Goal: Find specific page/section: Find specific page/section

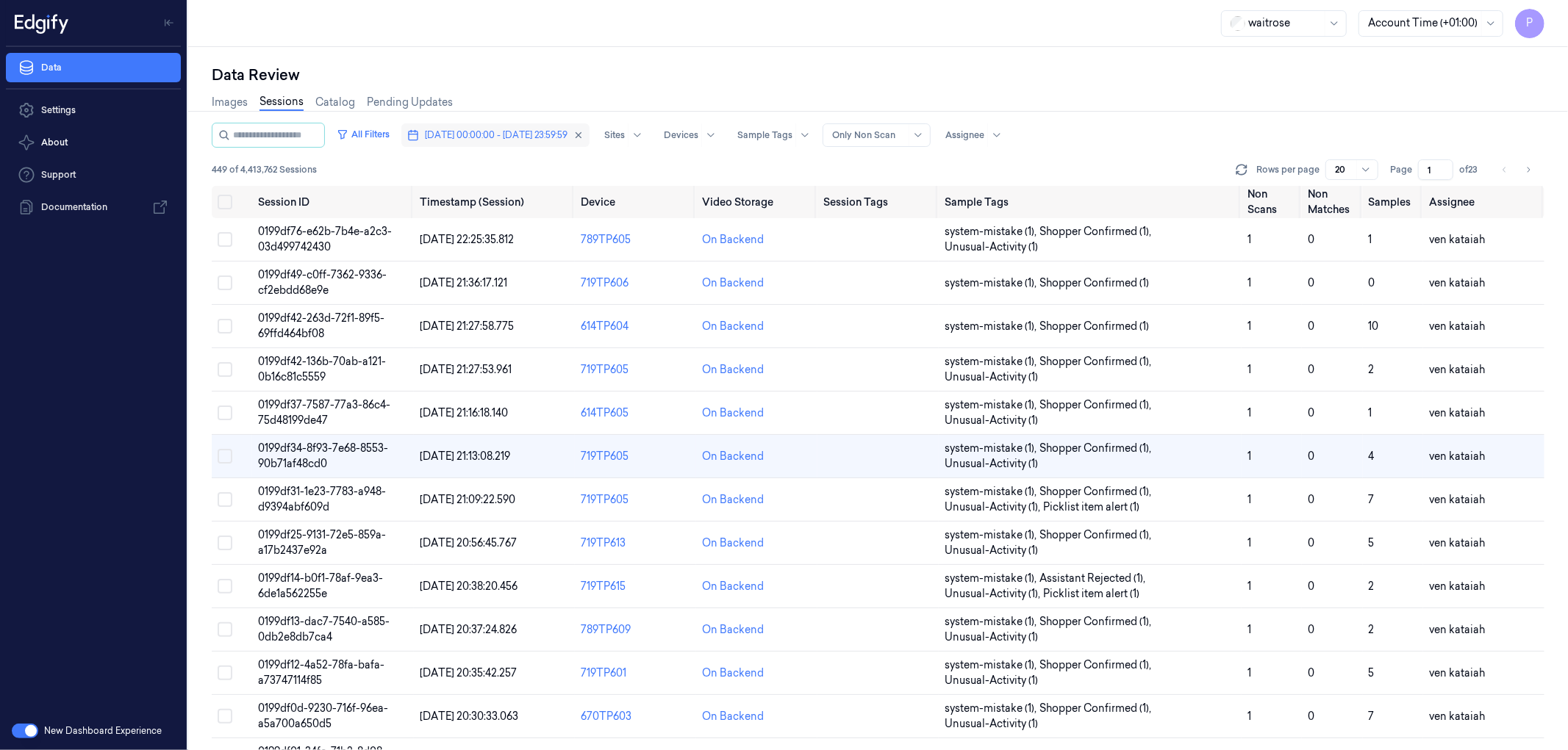
click at [497, 138] on span "[DATE] 00:00:00 - [DATE] 23:59:59" at bounding box center [496, 135] width 143 height 13
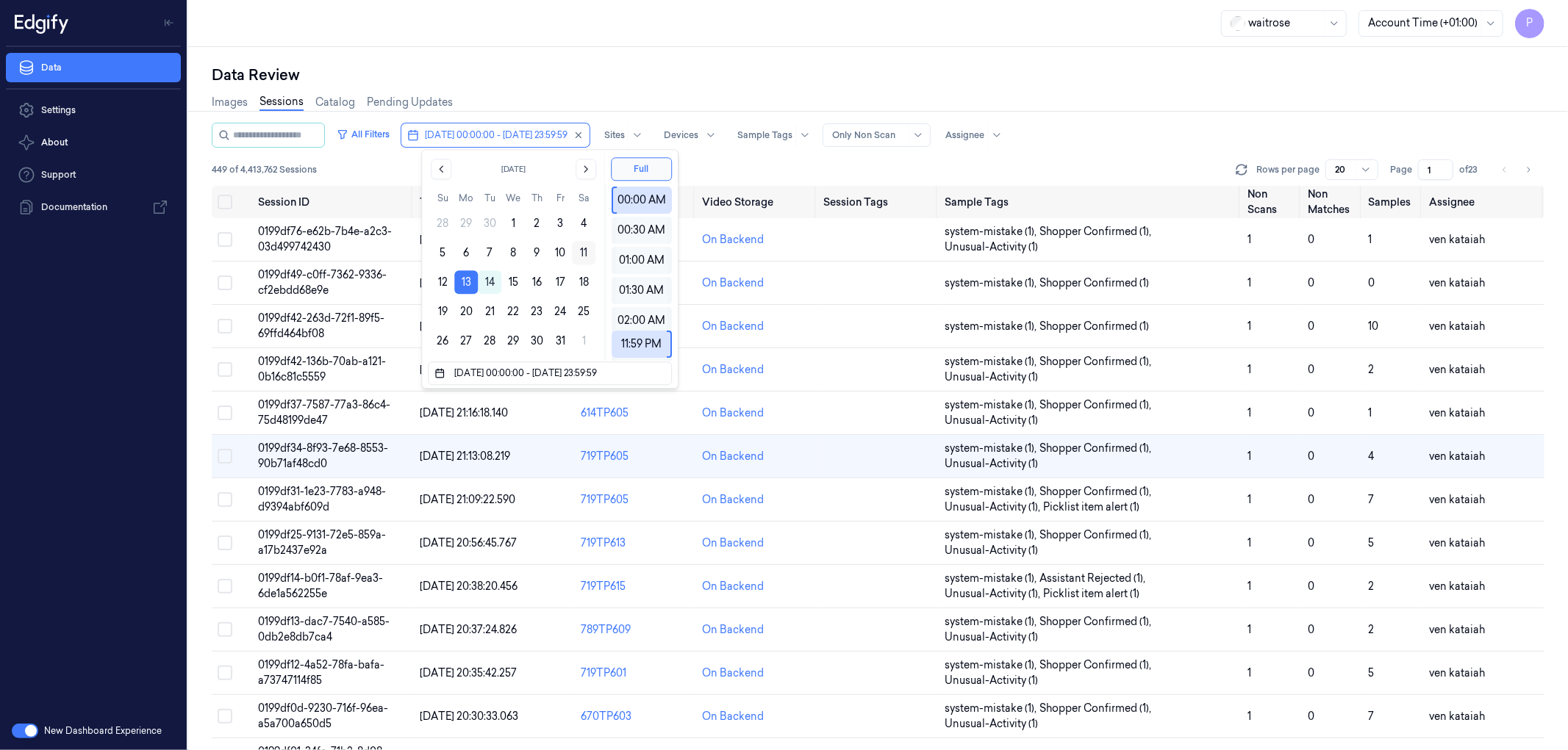
click at [579, 255] on button "11" at bounding box center [583, 252] width 23 height 23
click at [585, 253] on button "11" at bounding box center [583, 252] width 23 height 23
type input "[DATE] 00:00:00 - [DATE] 23:59:59"
click at [640, 75] on div "Data Review" at bounding box center [878, 75] width 1333 height 21
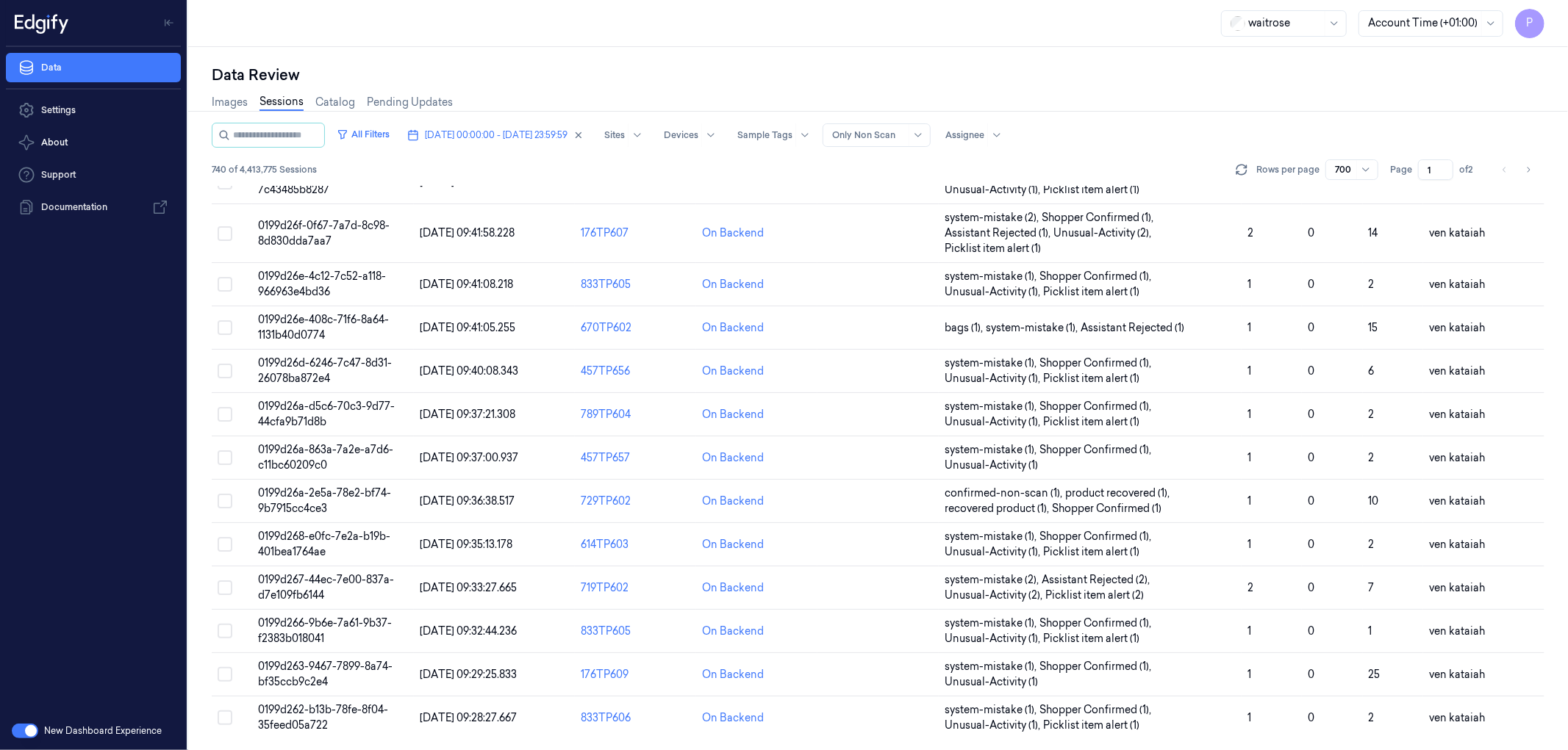
scroll to position [30764, 0]
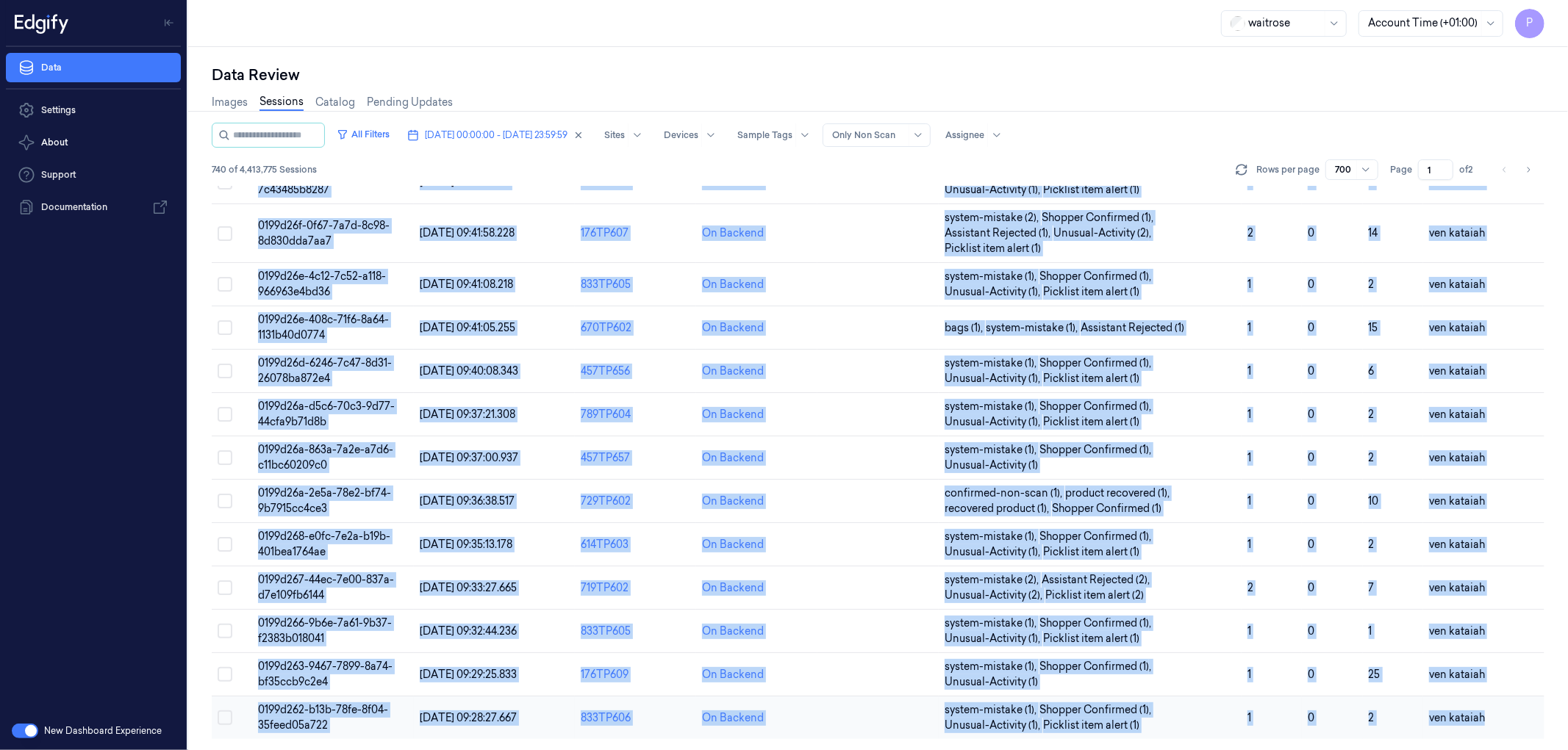
drag, startPoint x: 207, startPoint y: 202, endPoint x: 1509, endPoint y: 717, distance: 1400.2
click at [1509, 717] on div "Data Review Images Sessions Catalog Pending Updates All Filters [DATE] 00:00:00…" at bounding box center [877, 399] width 1379 height 703
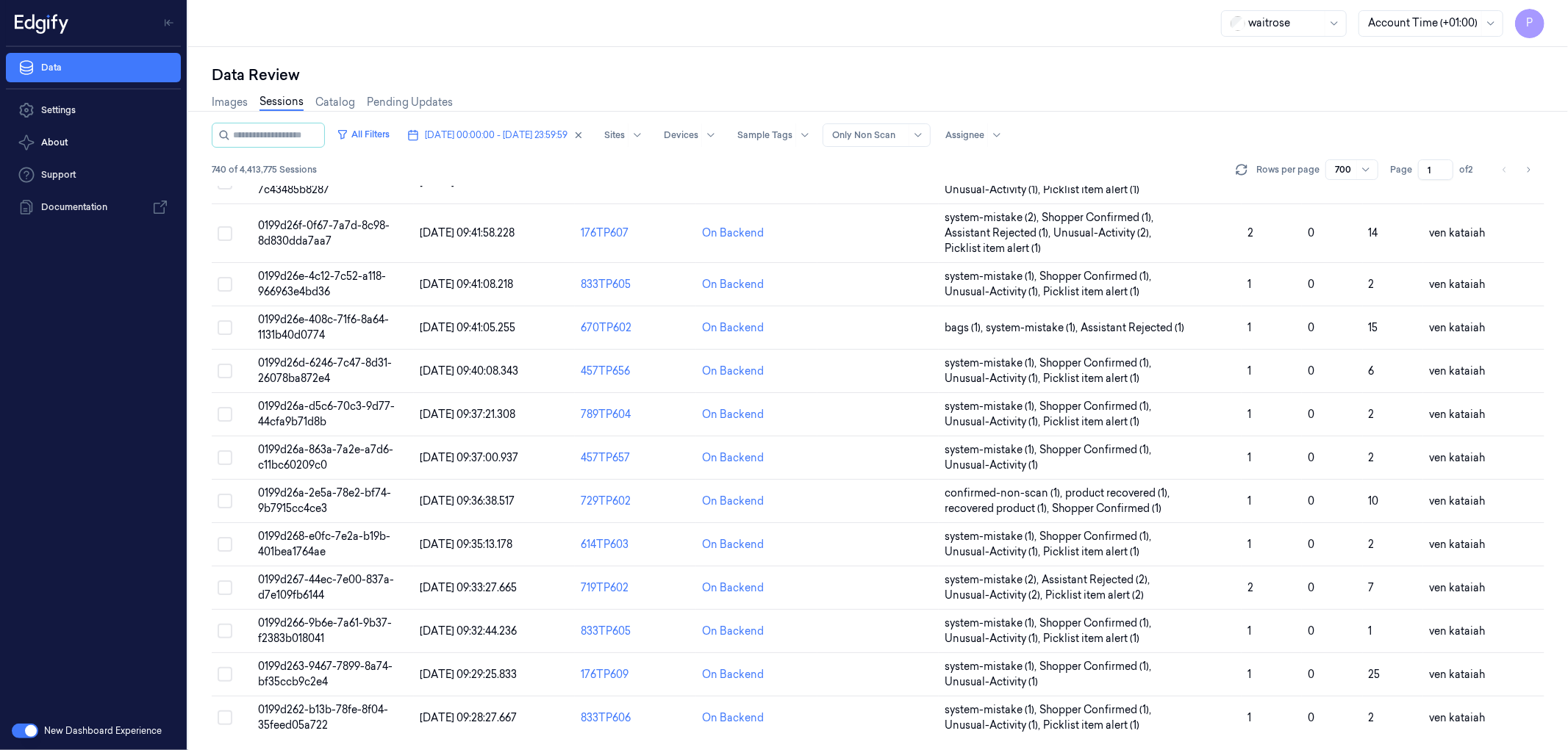
click at [1191, 107] on div "Images Sessions Catalog Pending Updates" at bounding box center [878, 104] width 1333 height 38
click at [1530, 171] on icon "Go to next page" at bounding box center [1528, 169] width 9 height 12
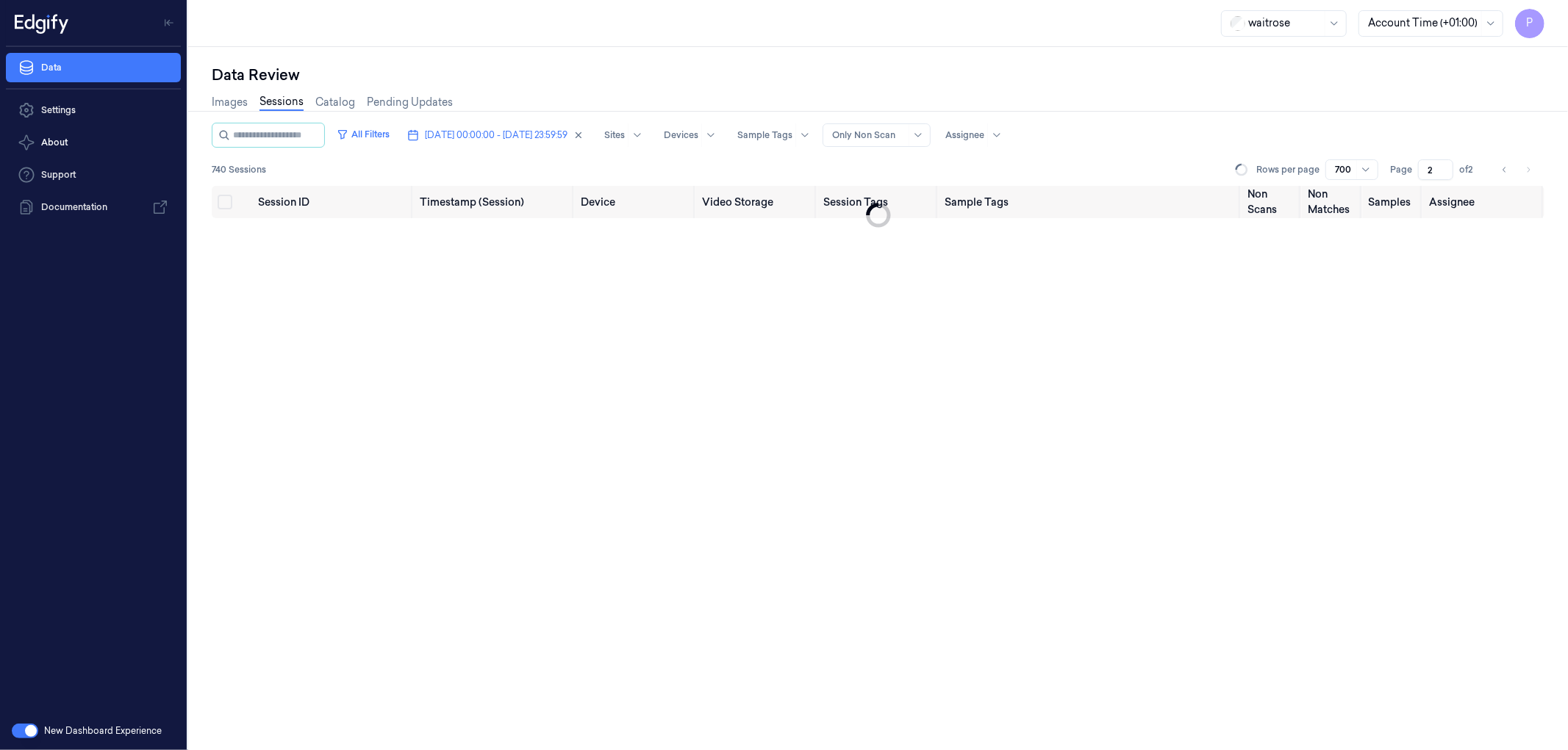
type input "2"
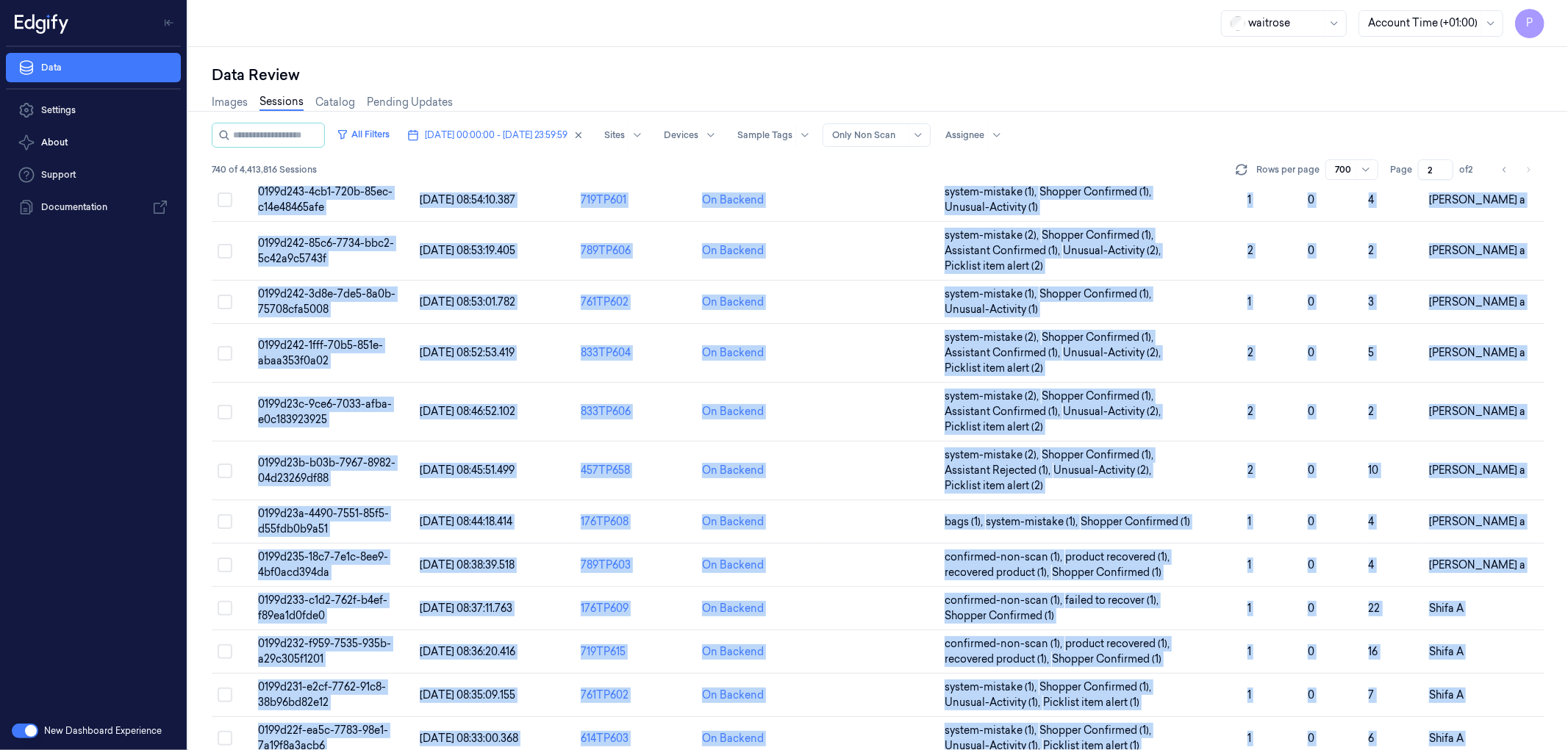
scroll to position [1306, 0]
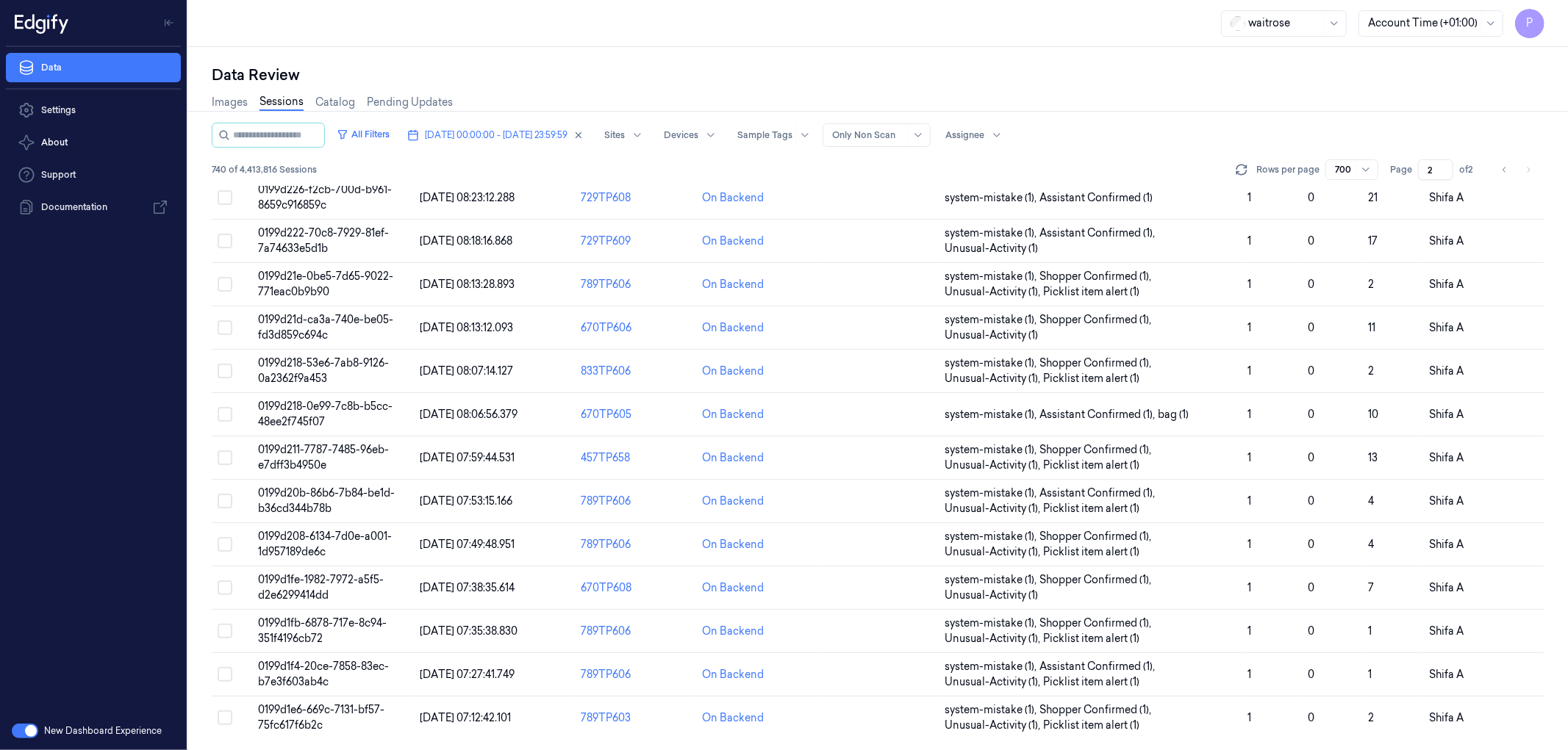
drag, startPoint x: 206, startPoint y: 200, endPoint x: 1456, endPoint y: 758, distance: 1368.9
click at [1456, 749] on html "P Data Settings About Support Documentation New Dashboard Experience waitrose A…" at bounding box center [784, 375] width 1568 height 750
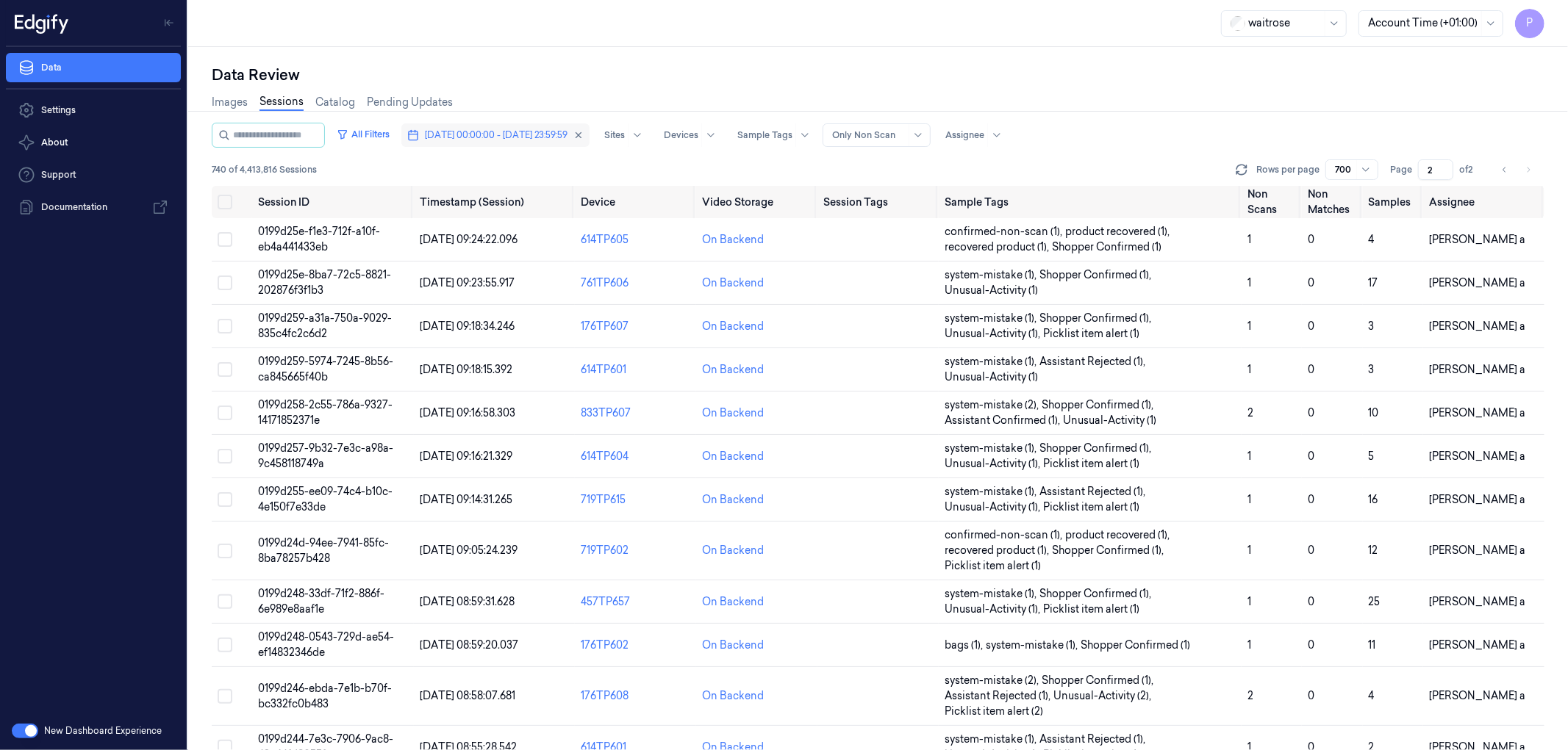
click at [508, 130] on span "[DATE] 00:00:00 - [DATE] 23:59:59" at bounding box center [496, 135] width 143 height 13
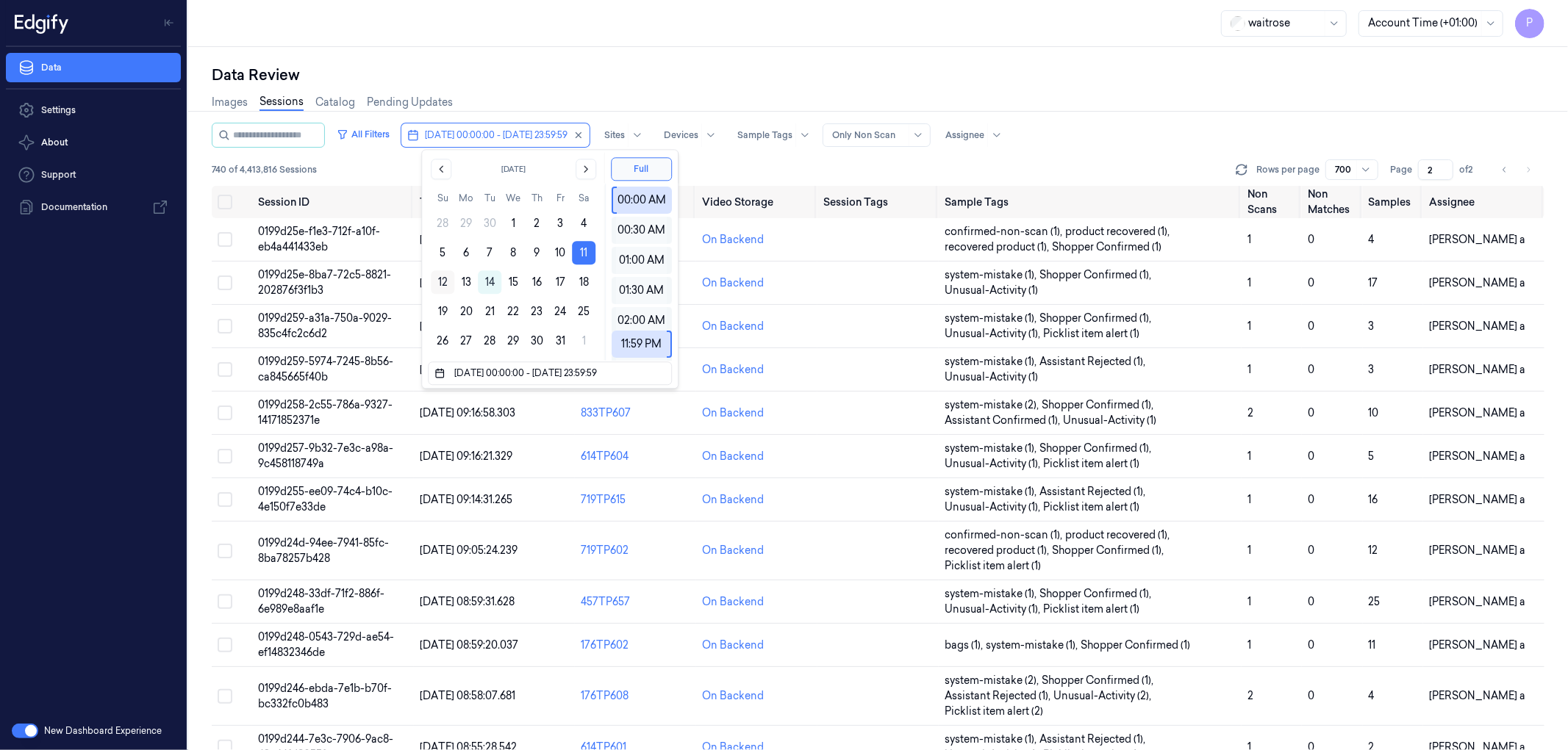
click at [448, 281] on button "12" at bounding box center [442, 282] width 23 height 23
click at [446, 281] on button "12" at bounding box center [442, 282] width 23 height 23
type input "[DATE] 00:00:00 - [DATE] 23:59:59"
click at [801, 54] on div "Data Review Images Sessions Catalog Pending Updates All Filters [DATE] 00:00:00…" at bounding box center [877, 399] width 1379 height 703
type input "1"
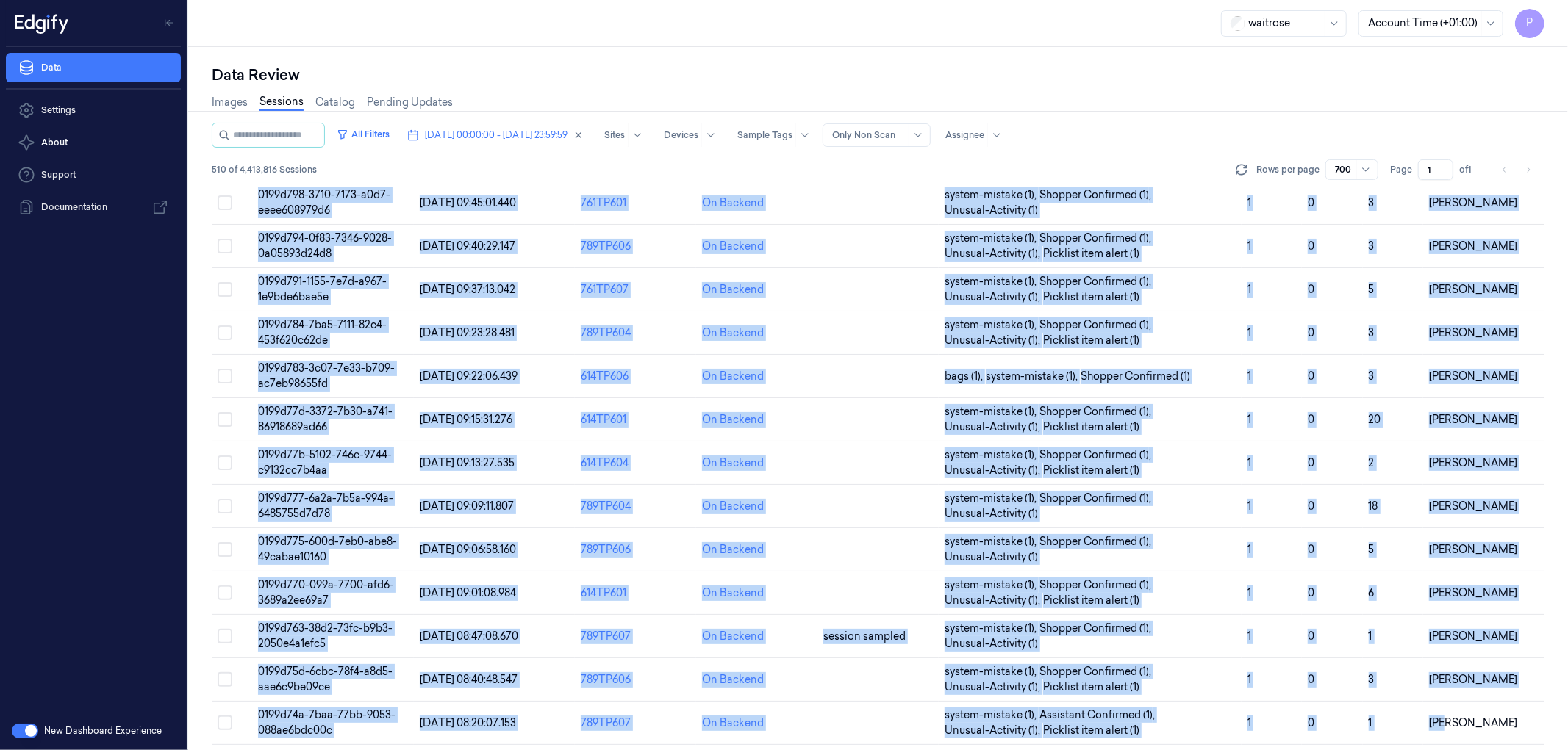
scroll to position [22441, 0]
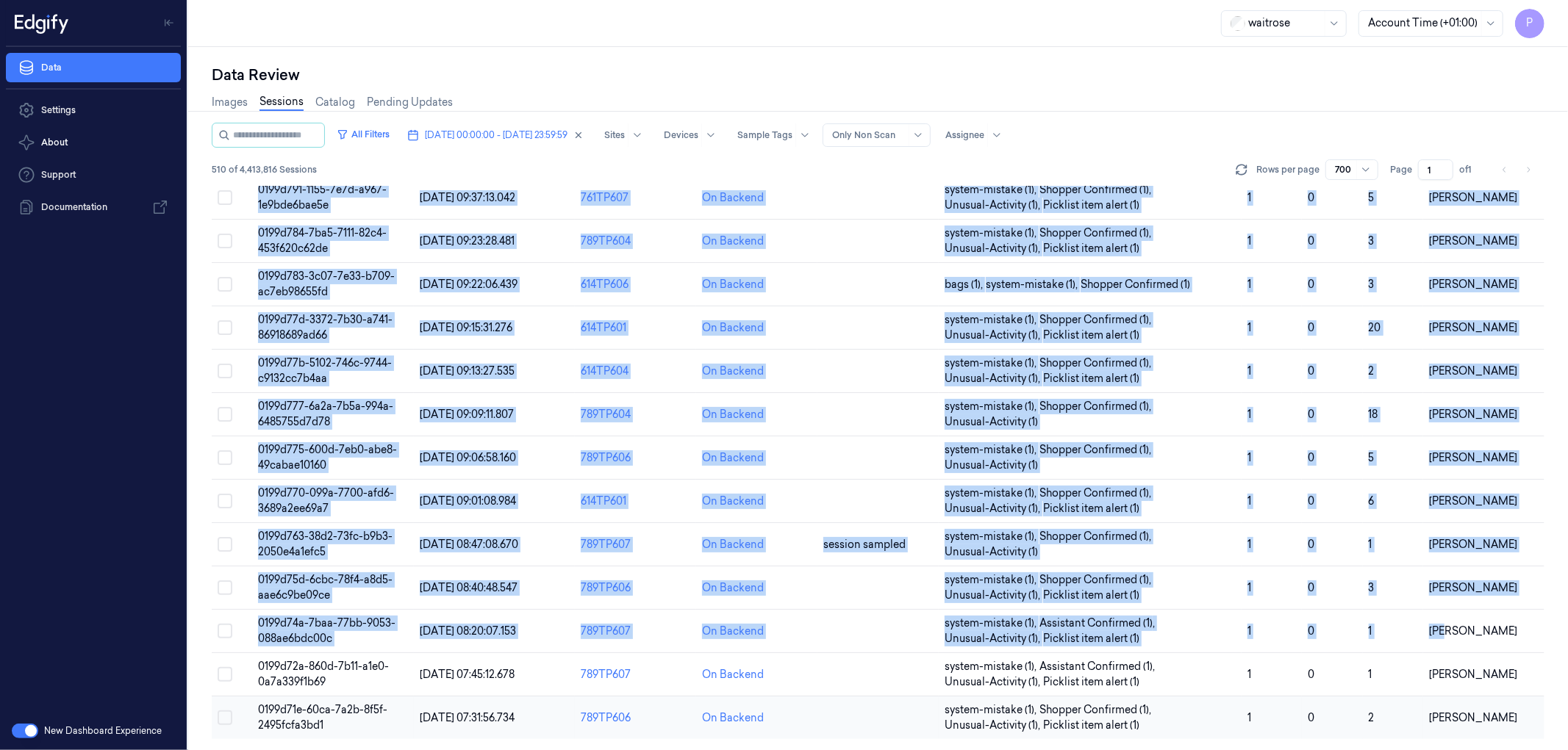
drag, startPoint x: 210, startPoint y: 195, endPoint x: 1500, endPoint y: 724, distance: 1394.3
click at [1500, 724] on div "Data Review Images Sessions Catalog Pending Updates All Filters [DATE] 00:00:00…" at bounding box center [877, 399] width 1379 height 703
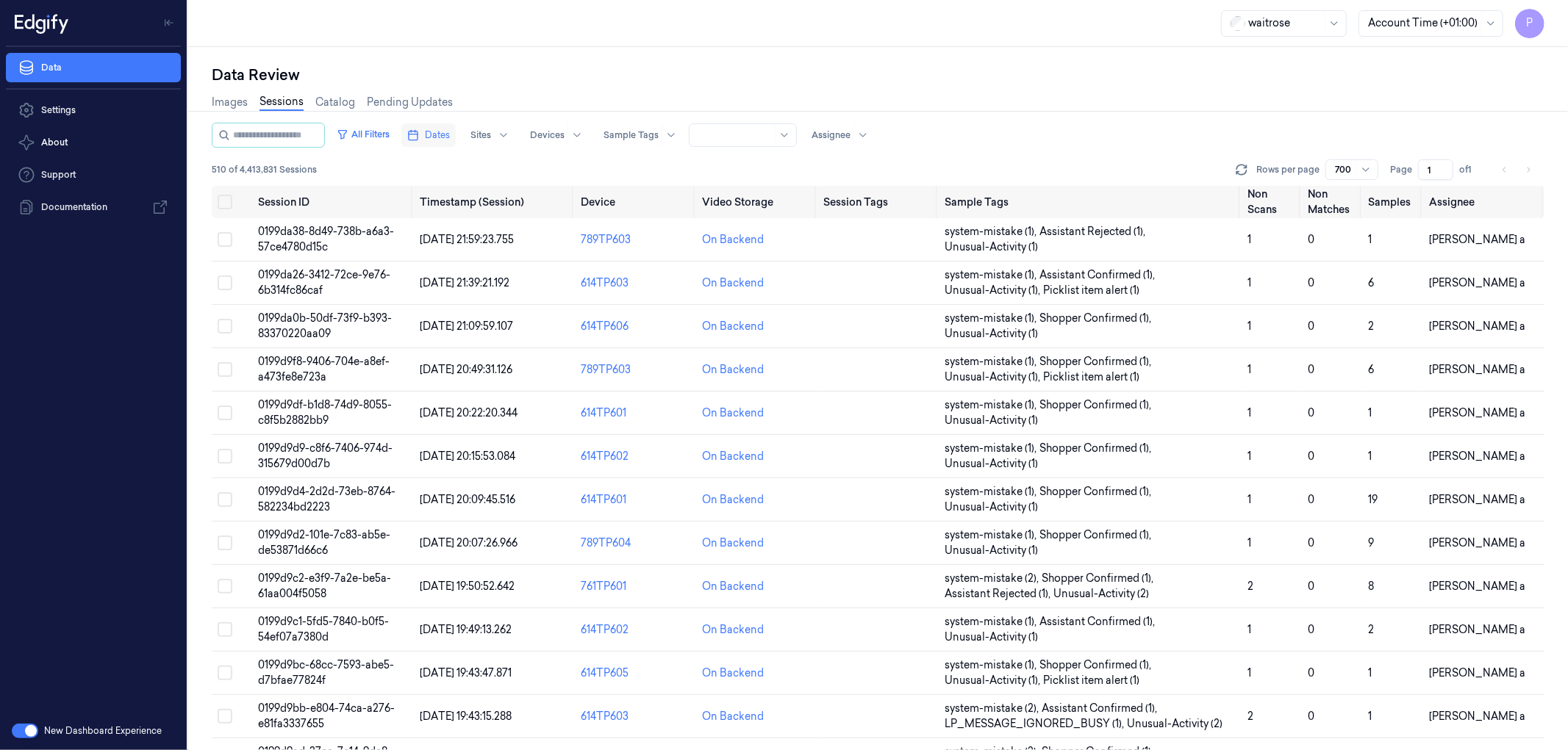
click at [450, 134] on span "Dates" at bounding box center [437, 135] width 25 height 13
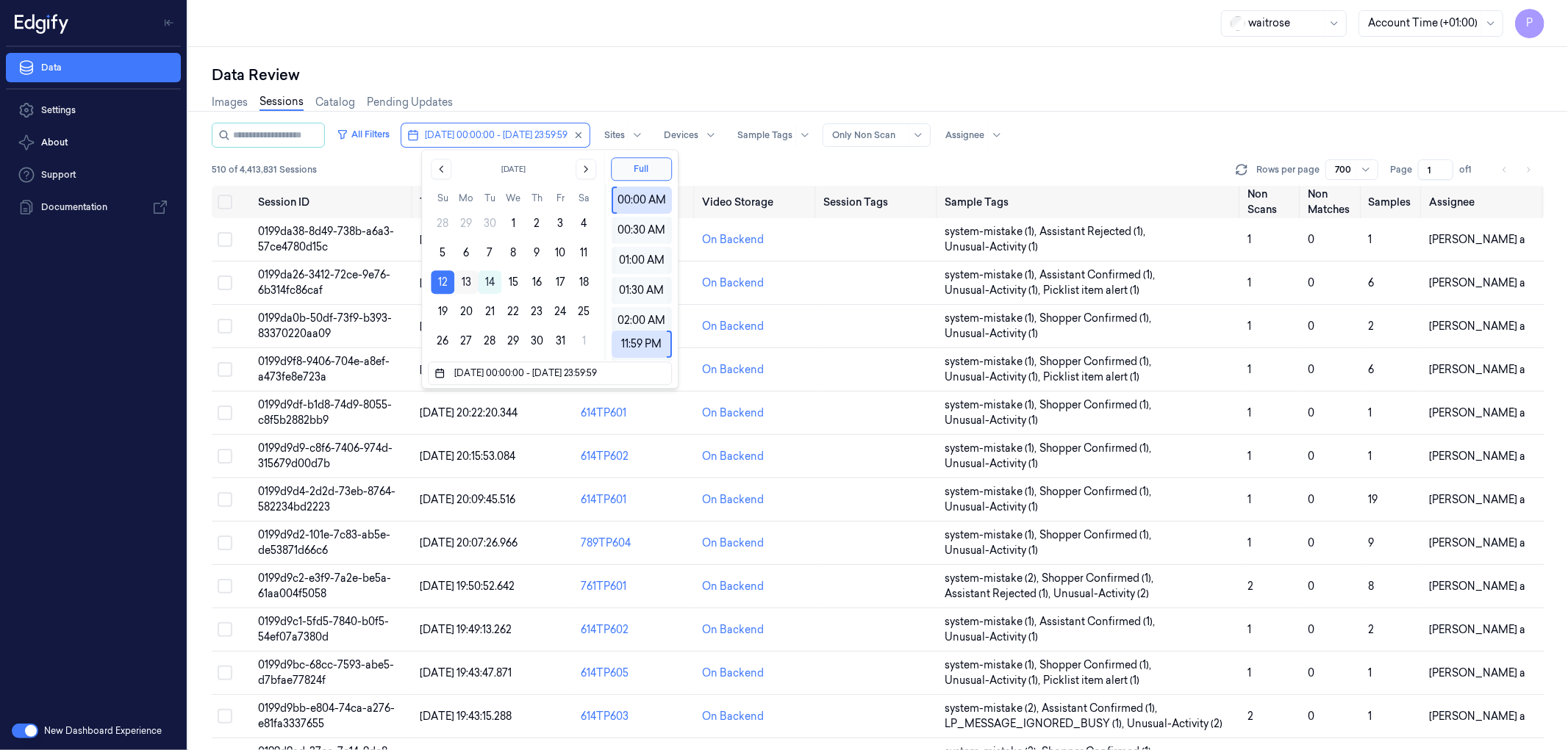
click at [468, 285] on button "13" at bounding box center [465, 282] width 23 height 23
click at [467, 282] on button "13" at bounding box center [465, 282] width 23 height 23
type input "[DATE] 00:00:00 - [DATE] 23:59:59"
click at [602, 69] on div "Data Review" at bounding box center [878, 75] width 1333 height 21
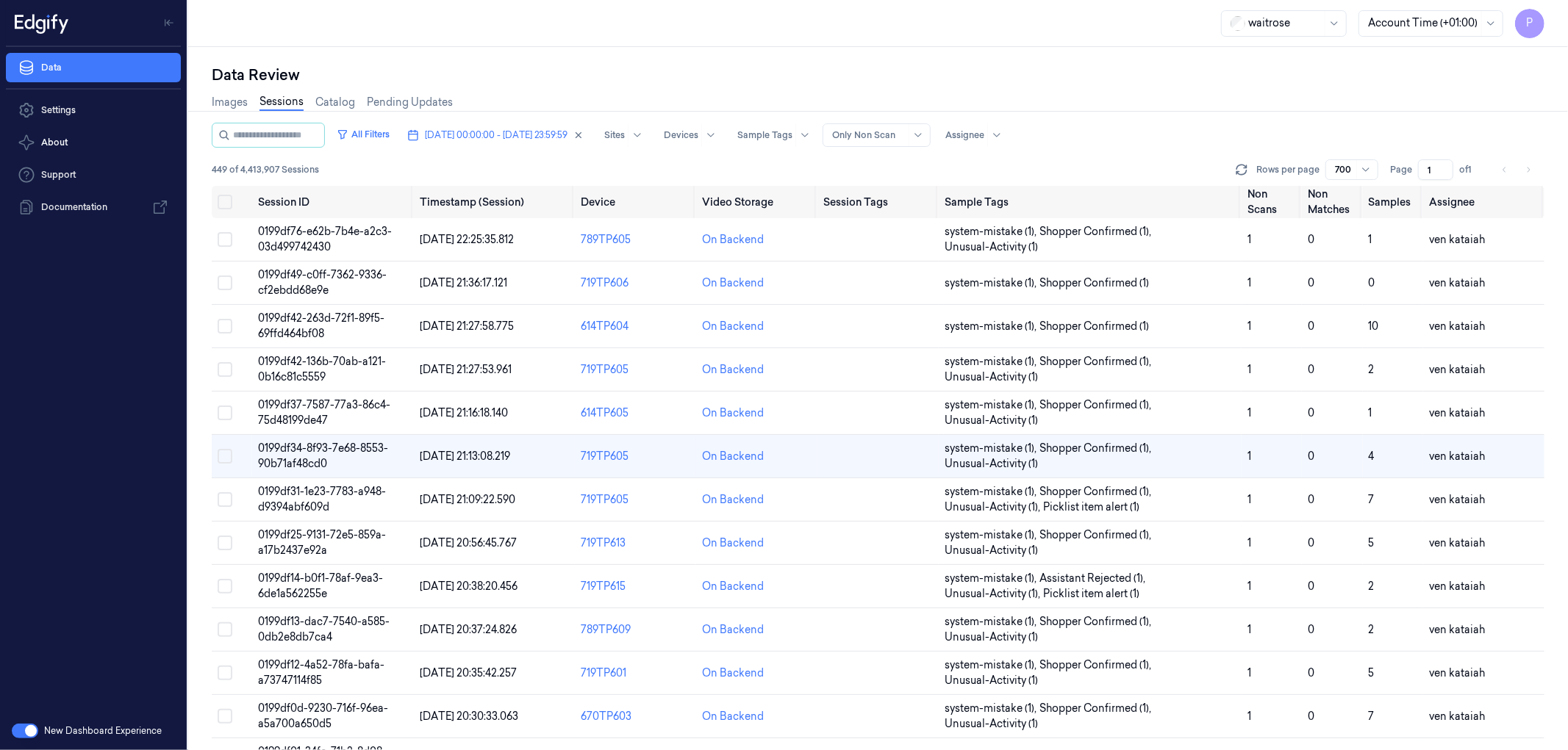
click at [741, 73] on div "Data Review" at bounding box center [878, 75] width 1333 height 21
click at [917, 77] on div "Data Review" at bounding box center [878, 75] width 1333 height 21
click at [559, 141] on button "[DATE] 00:00:00 - [DATE] 23:59:59" at bounding box center [496, 135] width 188 height 23
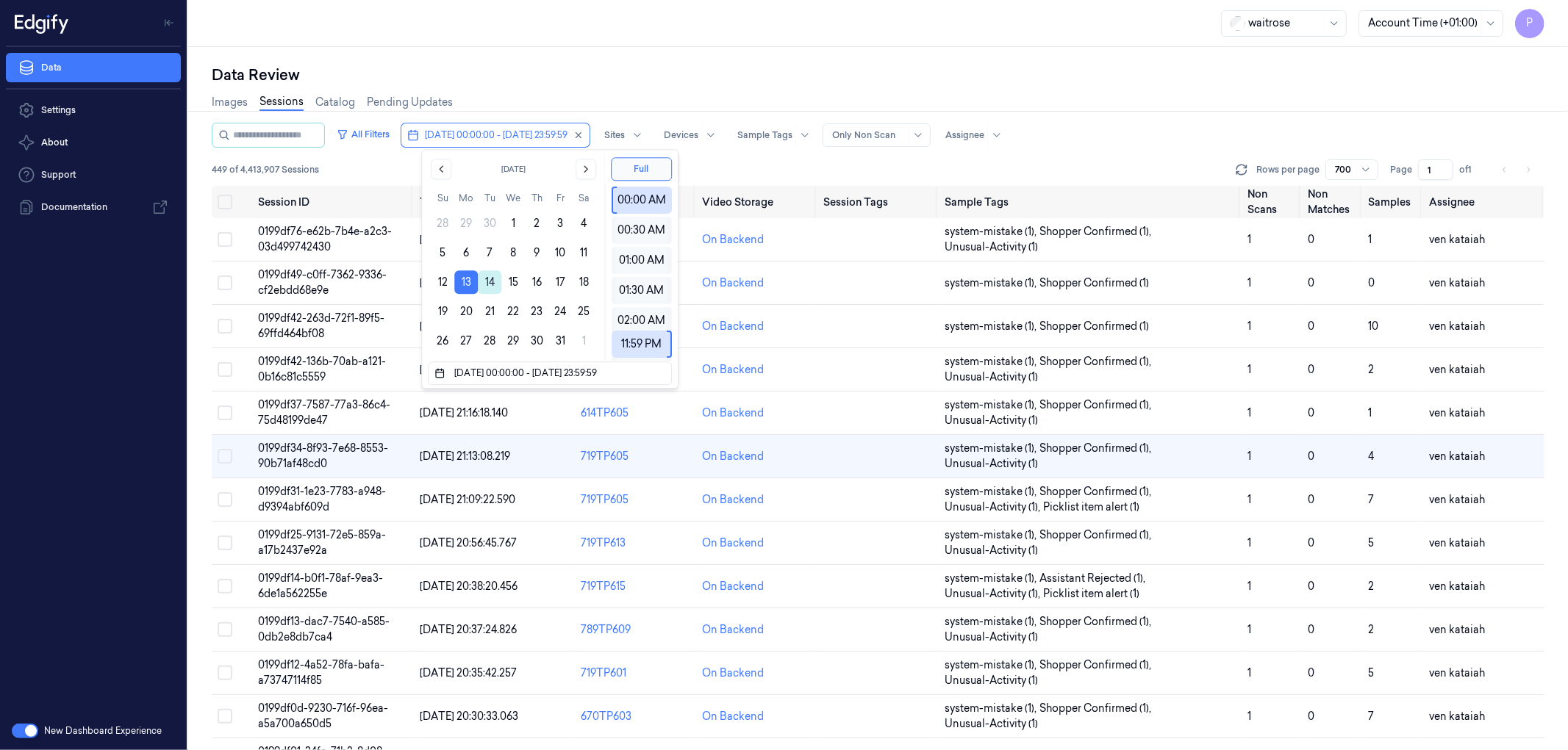
click at [489, 283] on button "14" at bounding box center [489, 282] width 23 height 23
type input "[DATE] 00:00:00 - [DATE] 23:59:59"
click at [591, 73] on div "Data Review" at bounding box center [878, 75] width 1333 height 21
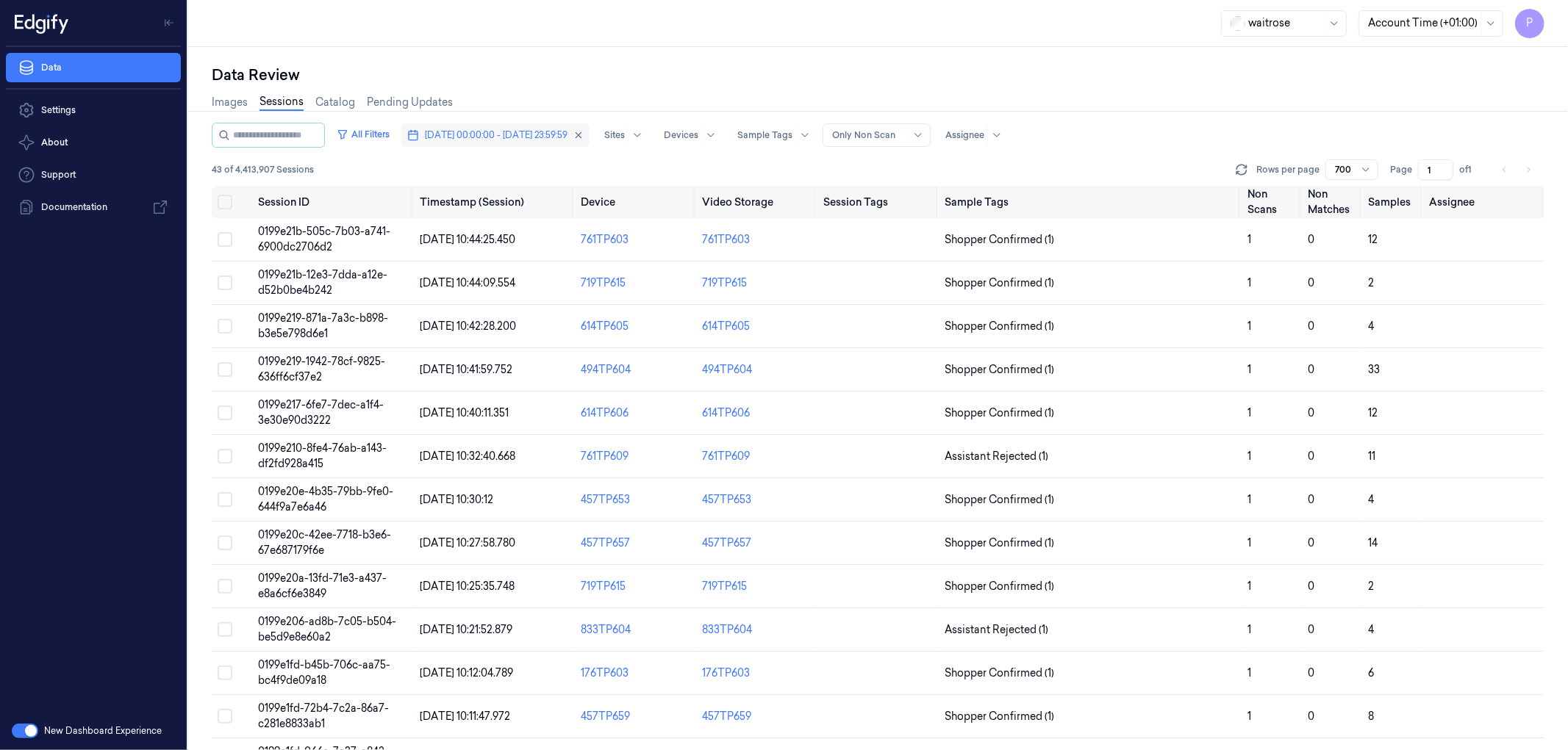
click at [505, 128] on span "[DATE] 00:00:00 - [DATE] 23:59:59" at bounding box center [496, 135] width 143 height 13
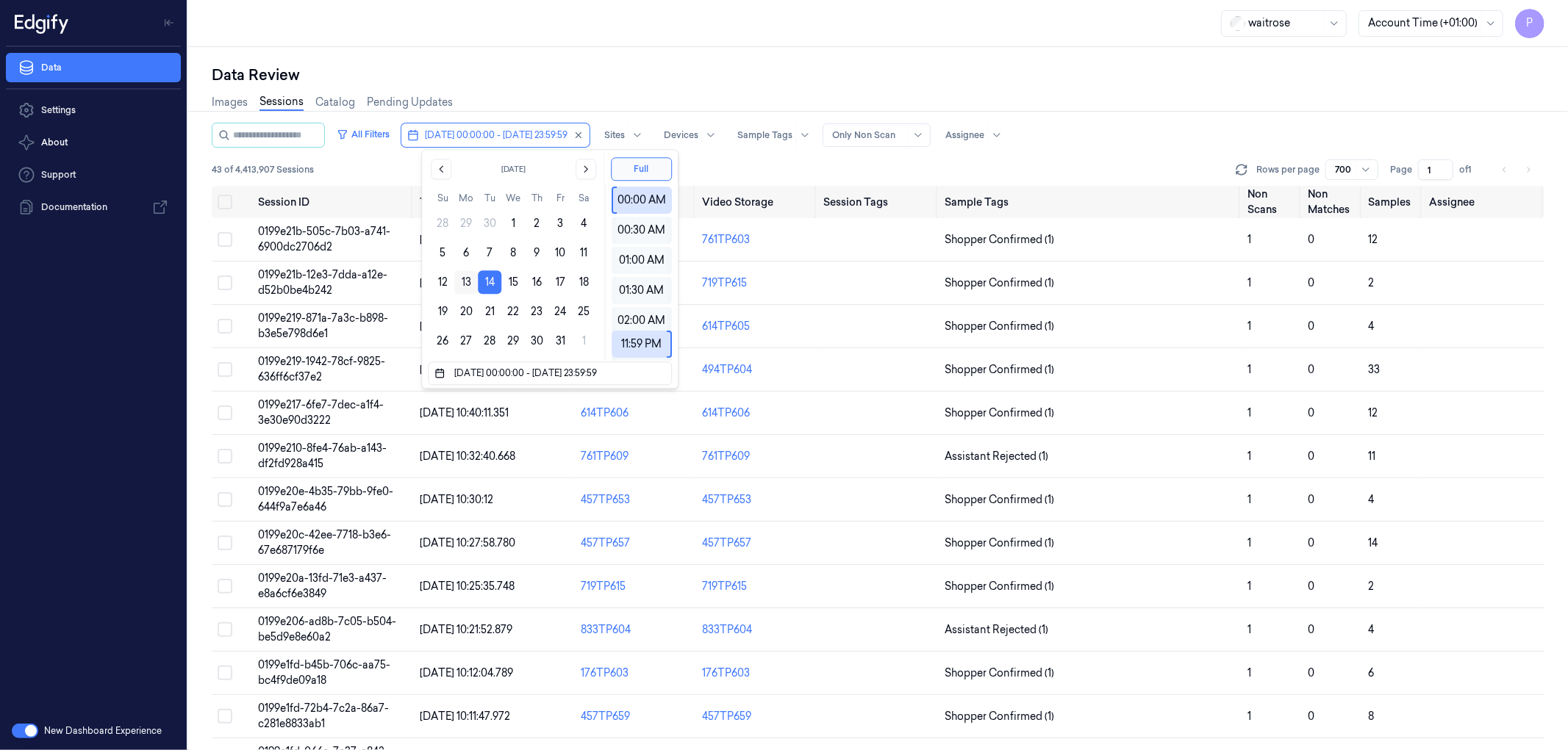
click at [471, 283] on button "13" at bounding box center [465, 282] width 23 height 23
click at [465, 283] on button "13" at bounding box center [465, 282] width 23 height 23
type input "[DATE] 00:00:00 - [DATE] 23:59:59"
click at [635, 65] on div "Data Review" at bounding box center [878, 75] width 1333 height 21
